Goal: Information Seeking & Learning: Learn about a topic

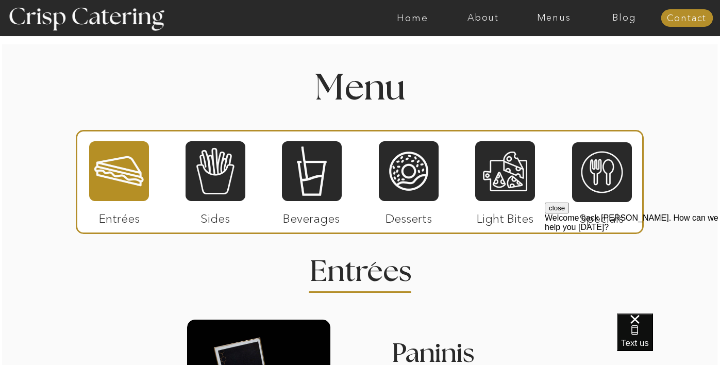
scroll to position [1166, 0]
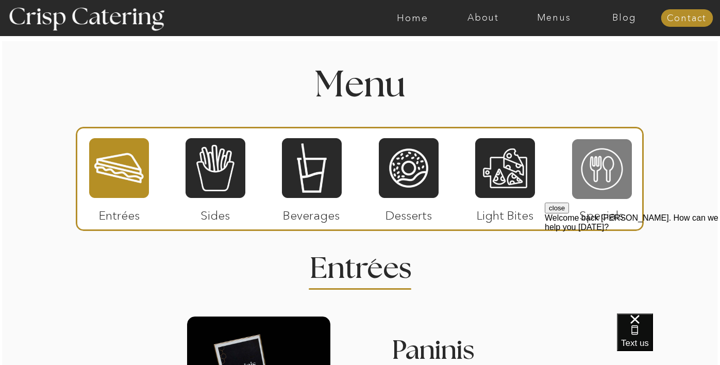
click at [585, 173] on div at bounding box center [602, 169] width 60 height 62
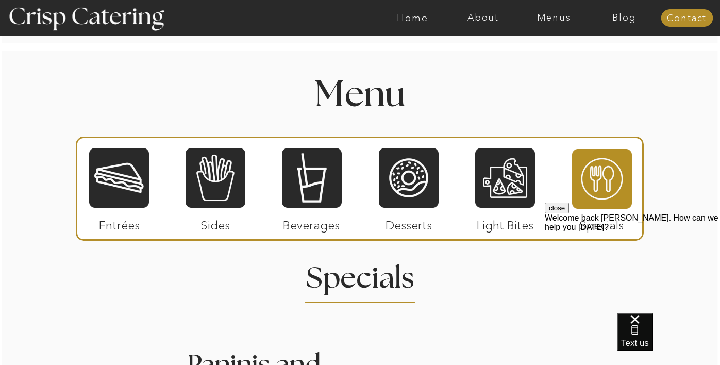
scroll to position [1154, 0]
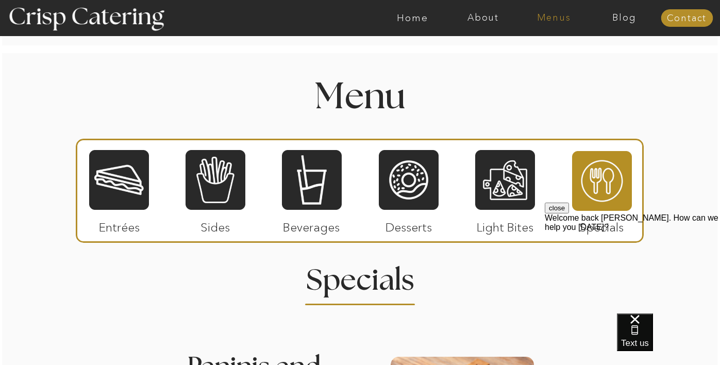
click at [555, 16] on nav "Menus" at bounding box center [554, 18] width 71 height 10
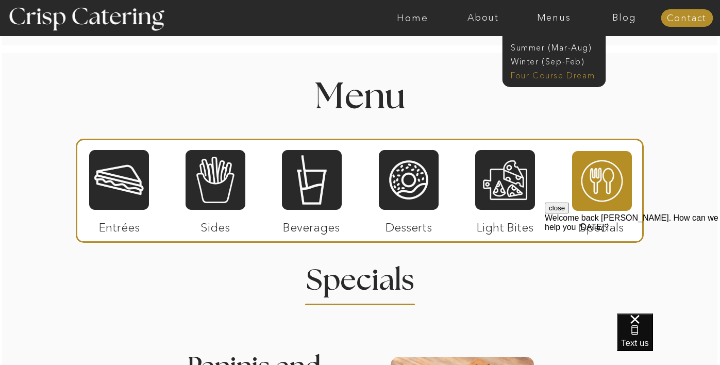
click at [545, 74] on nav "Four Course Dream" at bounding box center [557, 75] width 92 height 10
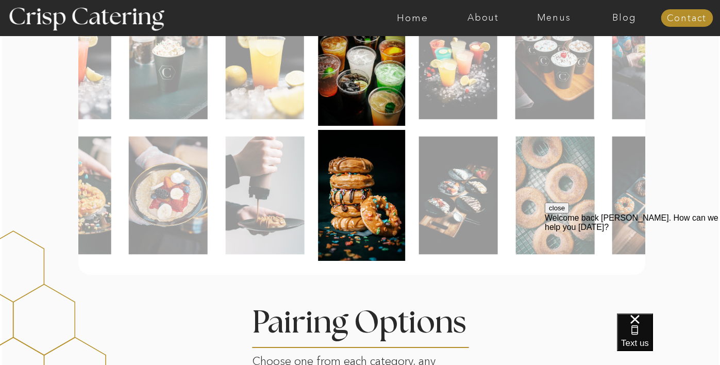
scroll to position [576, 0]
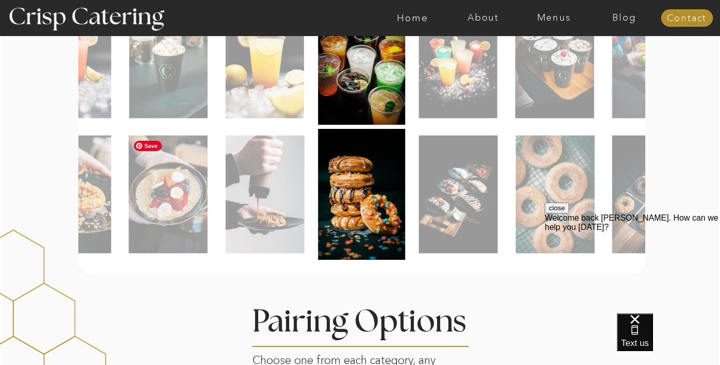
click at [175, 218] on img at bounding box center [168, 195] width 79 height 118
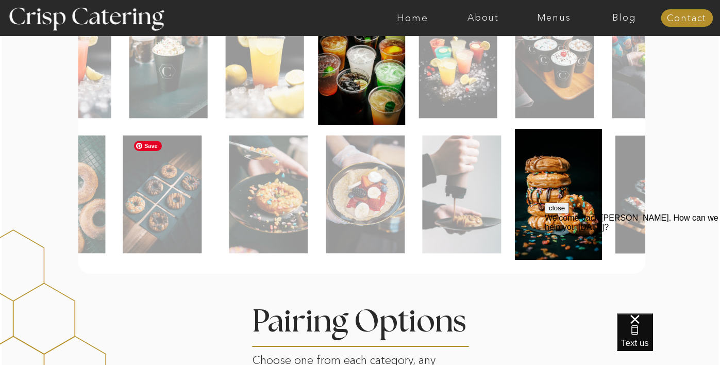
click at [371, 224] on img at bounding box center [365, 195] width 79 height 118
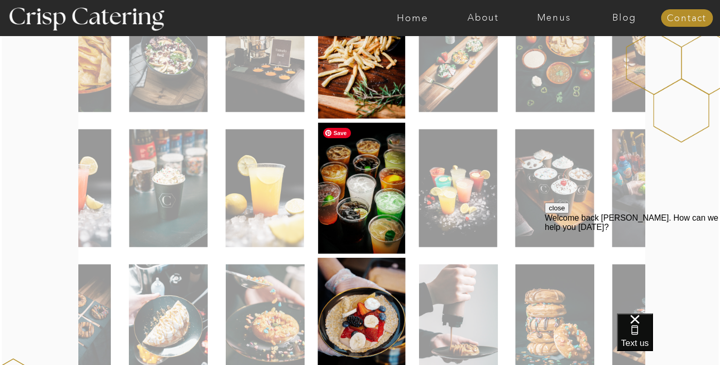
scroll to position [445, 0]
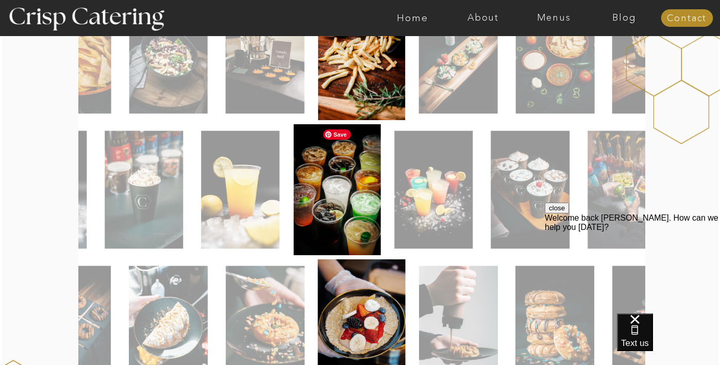
click at [356, 215] on img at bounding box center [337, 189] width 88 height 131
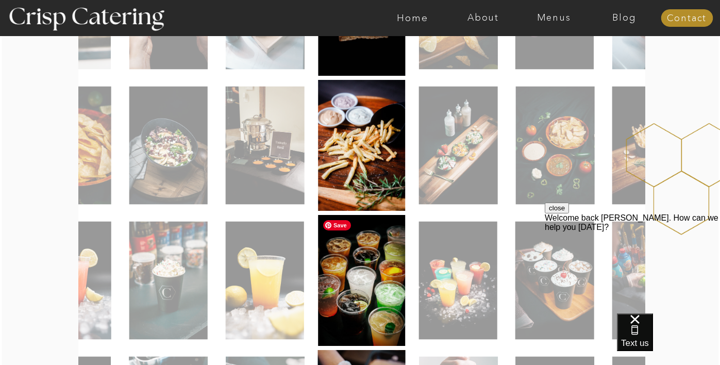
scroll to position [303, 0]
